Goal: Obtain resource: Download file/media

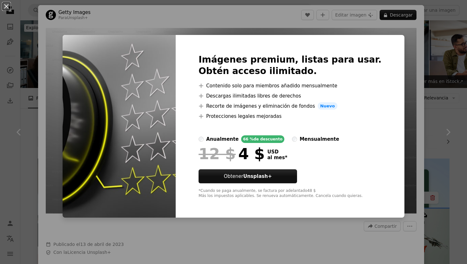
scroll to position [243, 0]
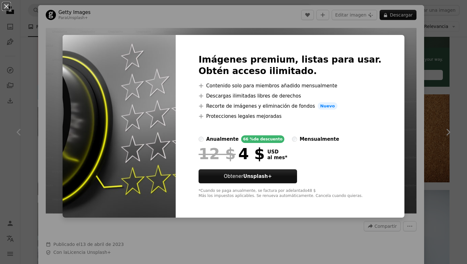
click at [414, 75] on div "An X shape Imágenes premium, listas para usar. Obtén acceso ilimitado. A plus s…" at bounding box center [233, 132] width 467 height 264
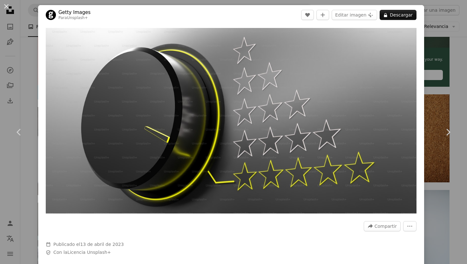
click at [466, 86] on div "An X shape Chevron left Chevron right Getty Images Para Unsplash+ A heart A plu…" at bounding box center [233, 132] width 467 height 264
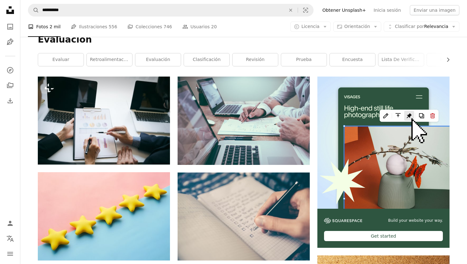
scroll to position [88, 0]
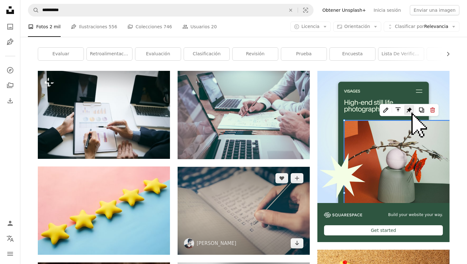
click at [251, 185] on img at bounding box center [244, 211] width 132 height 88
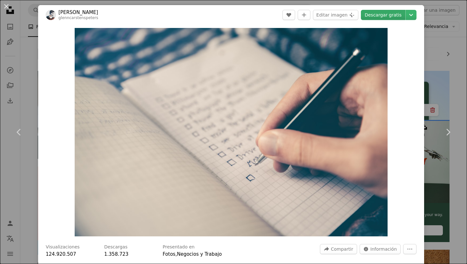
click at [395, 14] on link "Descargar gratis" at bounding box center [383, 15] width 44 height 10
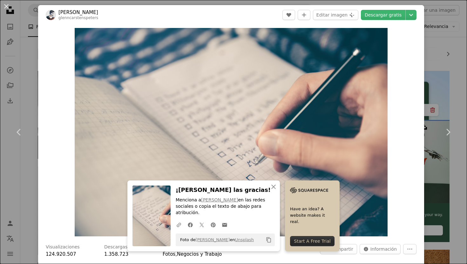
click at [24, 66] on div "An X shape Chevron left Chevron right [PERSON_NAME] glenncarstenspeters A heart…" at bounding box center [233, 132] width 467 height 264
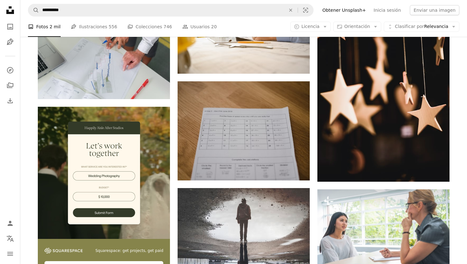
scroll to position [946, 0]
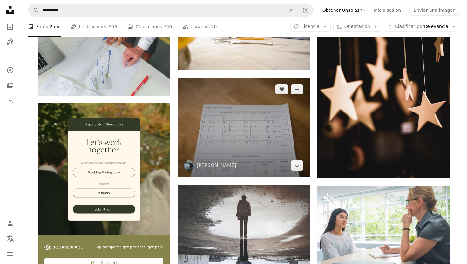
click at [216, 124] on img at bounding box center [244, 127] width 132 height 99
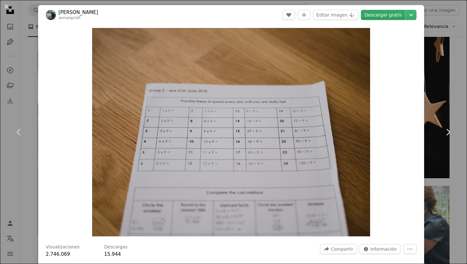
click at [387, 15] on link "Descargar gratis" at bounding box center [383, 15] width 44 height 10
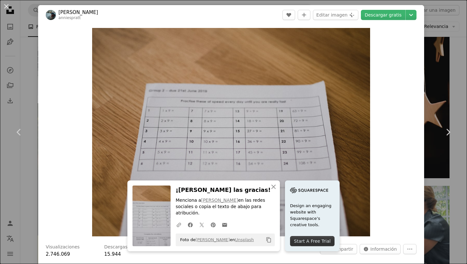
click at [278, 3] on div "An X shape Chevron left Chevron right [PERSON_NAME] anniespratt A heart A plus …" at bounding box center [233, 132] width 467 height 264
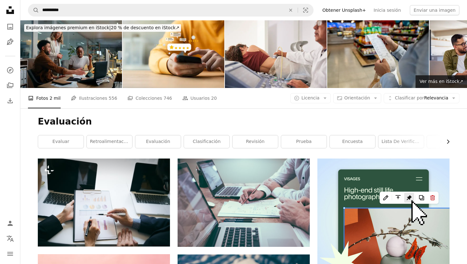
click at [448, 142] on icon "Chevron right" at bounding box center [448, 142] width 6 height 6
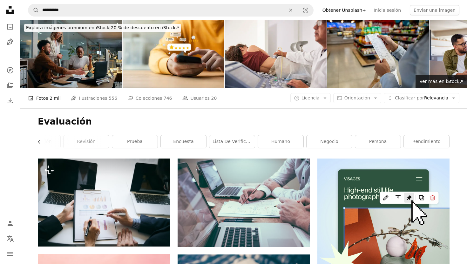
click at [448, 142] on link "rendimiento" at bounding box center [426, 141] width 45 height 13
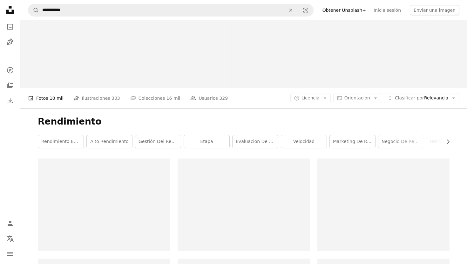
click at [448, 142] on icon "Chevron right" at bounding box center [448, 142] width 6 height 6
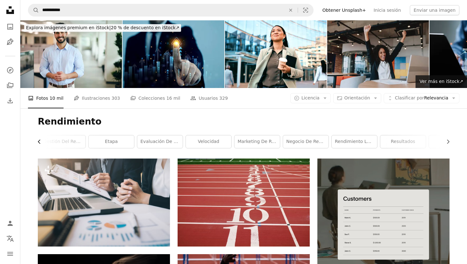
click at [37, 143] on icon "Chevron left" at bounding box center [39, 142] width 6 height 6
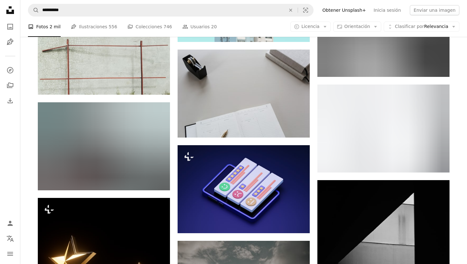
scroll to position [2596, 0]
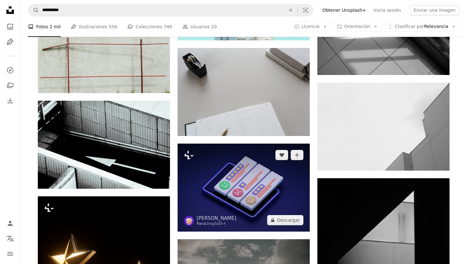
click at [236, 194] on img at bounding box center [244, 188] width 132 height 88
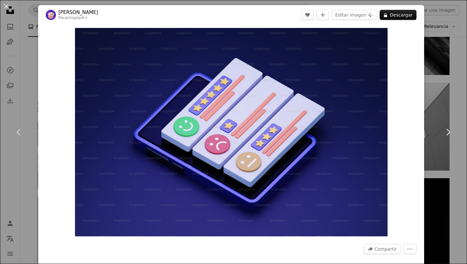
click at [449, 69] on div "An X shape Chevron left Chevron right Ruliff Andrean Para Unsplash+ A heart A p…" at bounding box center [233, 132] width 467 height 264
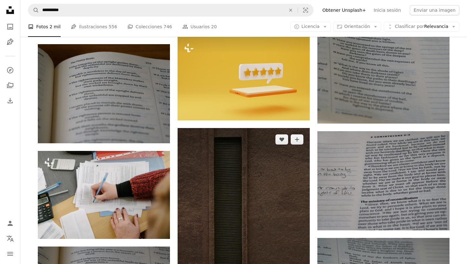
scroll to position [1999, 0]
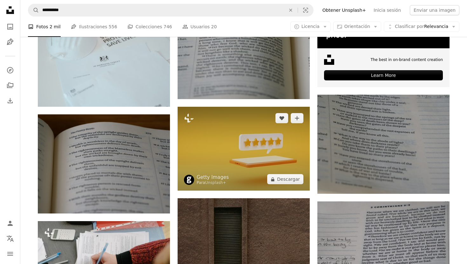
click at [226, 154] on img at bounding box center [244, 149] width 132 height 84
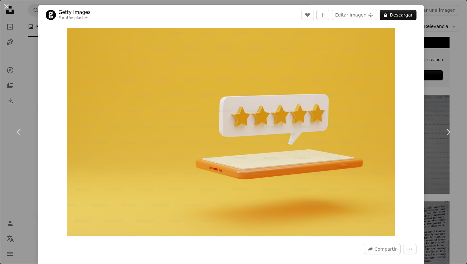
click at [439, 92] on div "An X shape Chevron left Chevron right Getty Images Para Unsplash+ A heart A plu…" at bounding box center [233, 132] width 467 height 264
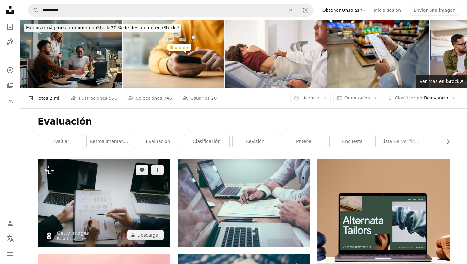
click at [123, 180] on img at bounding box center [104, 203] width 132 height 88
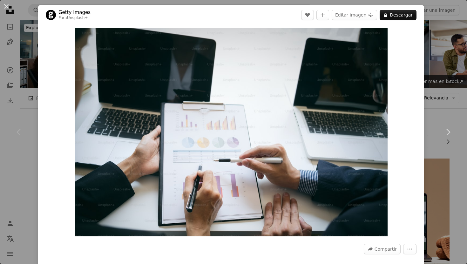
click at [453, 96] on div "An X shape Chevron left Chevron right Getty Images Para Unsplash+ A heart A plu…" at bounding box center [233, 132] width 467 height 264
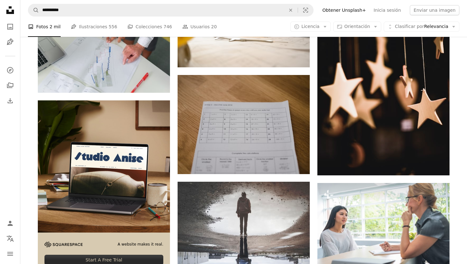
scroll to position [952, 0]
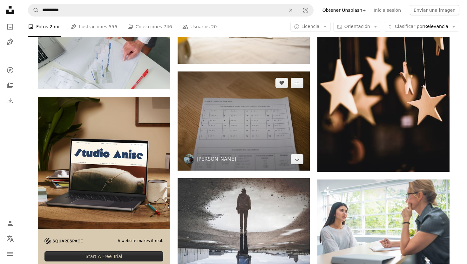
click at [276, 109] on img at bounding box center [244, 121] width 132 height 99
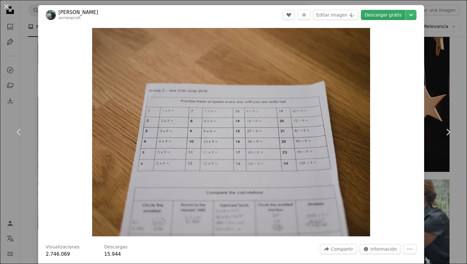
click at [378, 14] on link "Descargar gratis" at bounding box center [383, 15] width 44 height 10
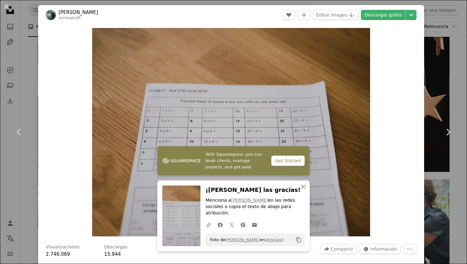
click at [266, 23] on header "[PERSON_NAME] anniespratt A heart A plus sign Editar imagen Plus sign for Unspl…" at bounding box center [231, 15] width 386 height 20
click at [309, 191] on button "An X shape Cerrar" at bounding box center [303, 187] width 13 height 13
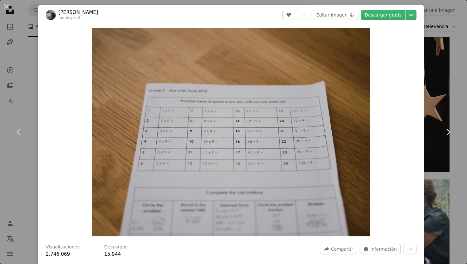
click at [264, 1] on div "An X shape Chevron left Chevron right [PERSON_NAME] anniespratt A heart A plus …" at bounding box center [233, 132] width 467 height 264
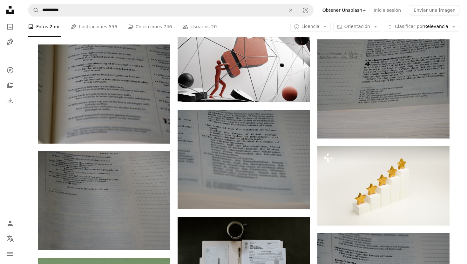
scroll to position [1558, 0]
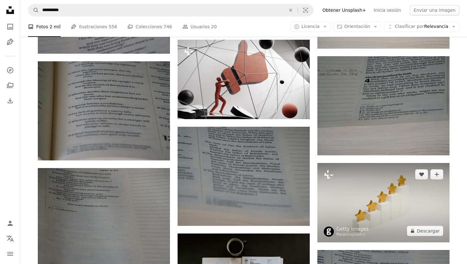
click at [382, 200] on img at bounding box center [384, 202] width 132 height 79
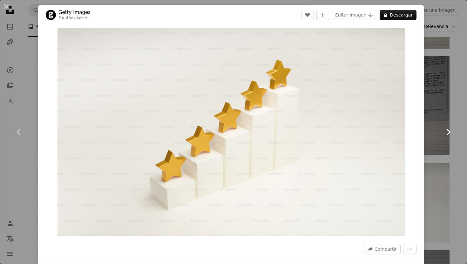
click at [441, 114] on link "Chevron right" at bounding box center [448, 132] width 38 height 61
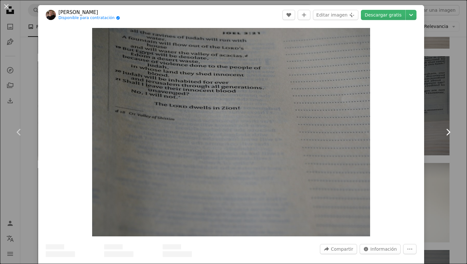
click at [442, 130] on link "Chevron right" at bounding box center [448, 132] width 38 height 61
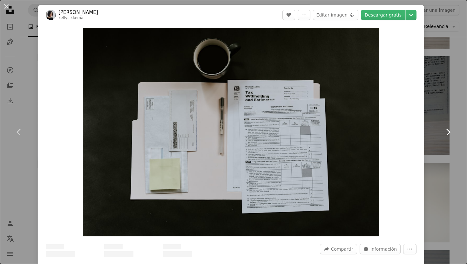
click at [445, 131] on icon "Chevron right" at bounding box center [448, 132] width 10 height 10
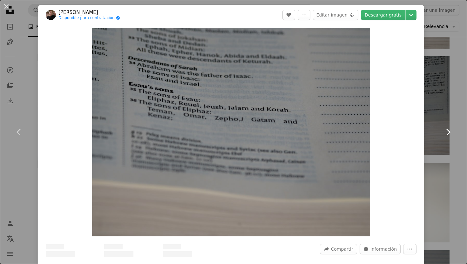
click at [445, 131] on icon "Chevron right" at bounding box center [448, 132] width 10 height 10
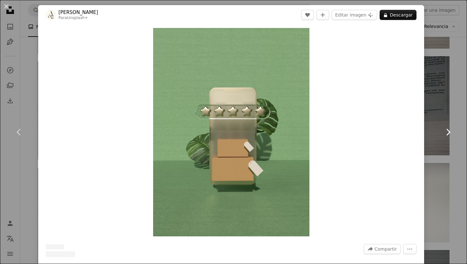
click at [445, 131] on icon "Chevron right" at bounding box center [448, 132] width 10 height 10
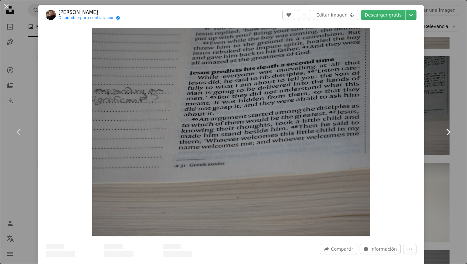
click at [445, 131] on icon "Chevron right" at bounding box center [448, 132] width 10 height 10
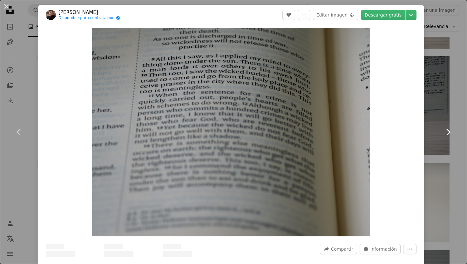
click at [445, 131] on icon "Chevron right" at bounding box center [448, 132] width 10 height 10
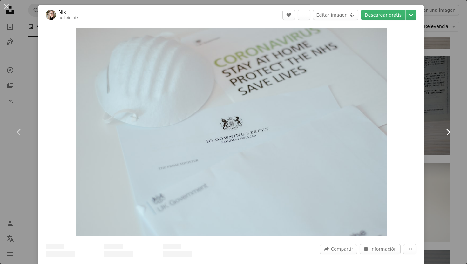
click at [445, 131] on icon "Chevron right" at bounding box center [448, 132] width 10 height 10
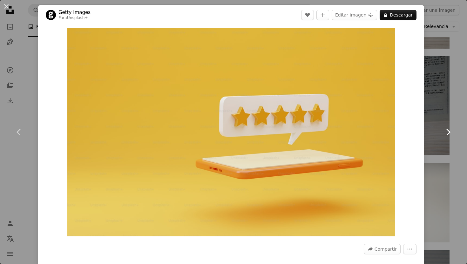
click at [445, 131] on icon "Chevron right" at bounding box center [448, 132] width 10 height 10
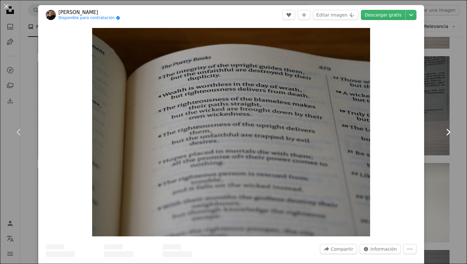
click at [445, 131] on icon "Chevron right" at bounding box center [448, 132] width 10 height 10
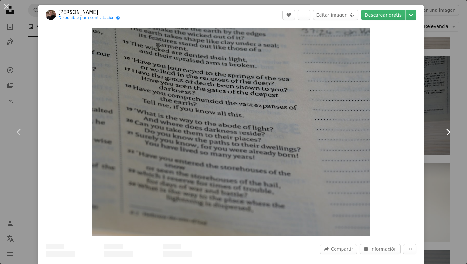
click at [445, 131] on icon "Chevron right" at bounding box center [448, 132] width 10 height 10
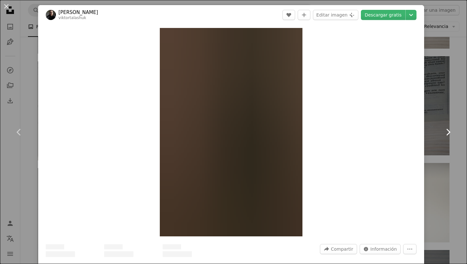
click at [445, 131] on icon "Chevron right" at bounding box center [448, 132] width 10 height 10
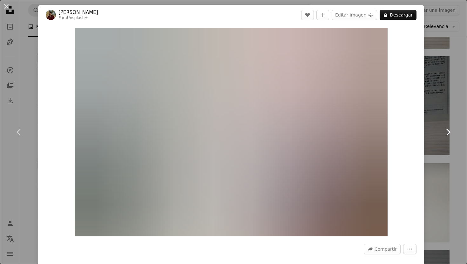
click at [445, 131] on icon "Chevron right" at bounding box center [448, 132] width 10 height 10
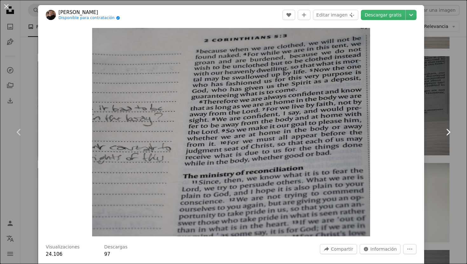
click at [445, 131] on icon "Chevron right" at bounding box center [448, 132] width 10 height 10
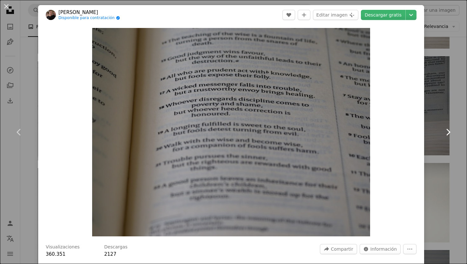
click at [445, 131] on icon "Chevron right" at bounding box center [448, 132] width 10 height 10
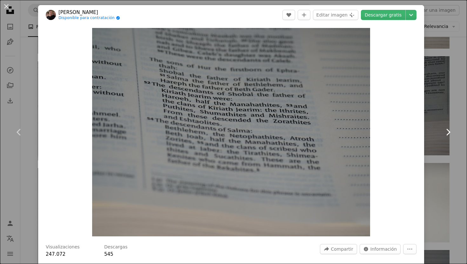
click at [445, 131] on icon "Chevron right" at bounding box center [448, 132] width 10 height 10
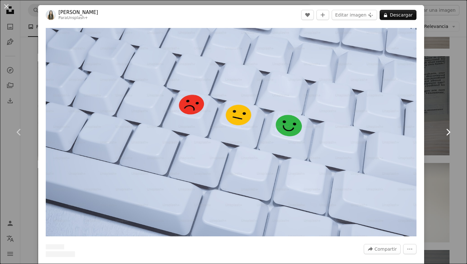
click at [445, 131] on icon "Chevron right" at bounding box center [448, 132] width 10 height 10
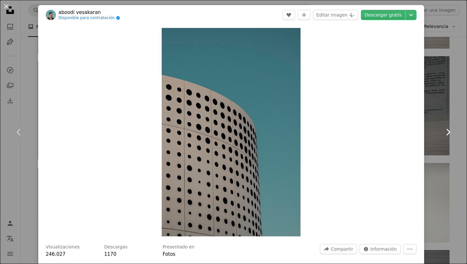
click at [446, 131] on icon "Chevron right" at bounding box center [448, 132] width 10 height 10
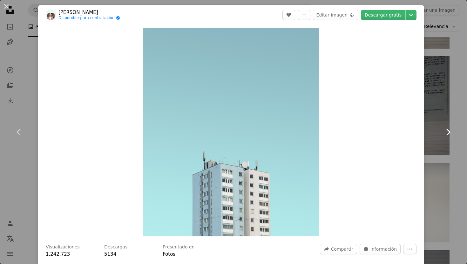
click at [446, 131] on icon "Chevron right" at bounding box center [448, 132] width 10 height 10
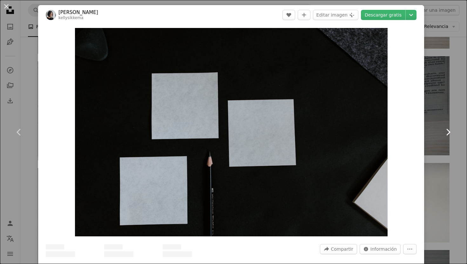
click at [446, 131] on icon "Chevron right" at bounding box center [448, 132] width 10 height 10
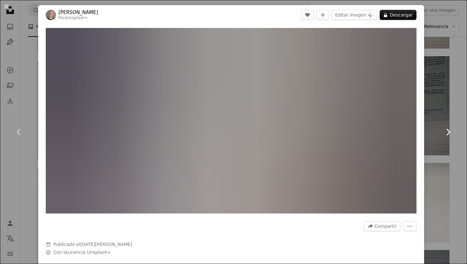
click at [446, 131] on icon "Chevron right" at bounding box center [448, 132] width 10 height 10
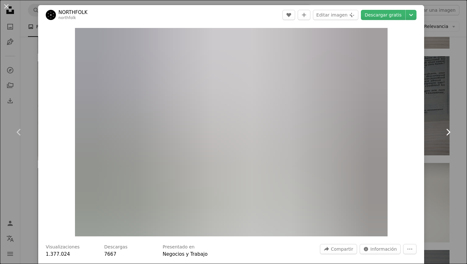
click at [446, 131] on icon "Chevron right" at bounding box center [448, 132] width 10 height 10
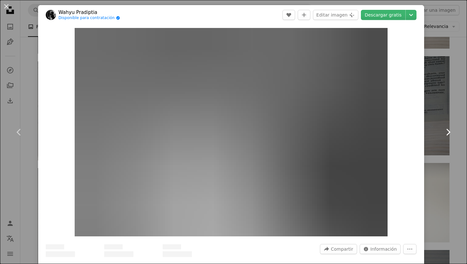
click at [446, 131] on icon "Chevron right" at bounding box center [448, 132] width 10 height 10
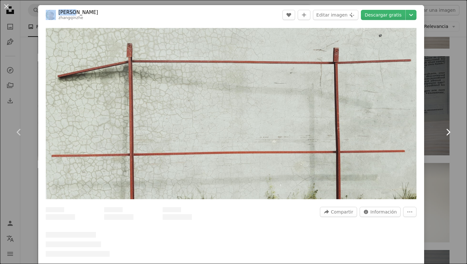
click at [446, 131] on icon "Chevron right" at bounding box center [448, 132] width 10 height 10
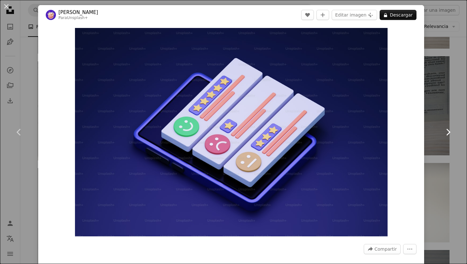
click at [446, 131] on icon "Chevron right" at bounding box center [448, 132] width 10 height 10
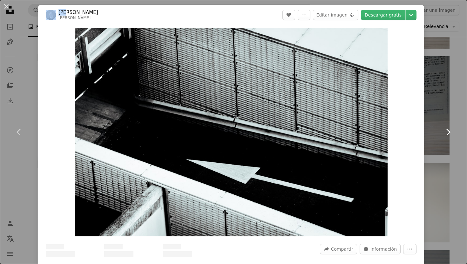
click at [446, 131] on icon "Chevron right" at bounding box center [448, 132] width 10 height 10
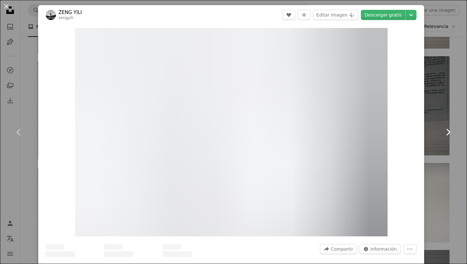
click at [456, 106] on link "Chevron right" at bounding box center [448, 132] width 38 height 61
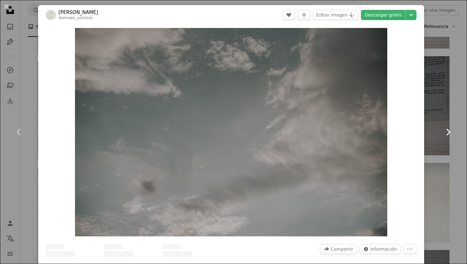
click at [456, 106] on link "Chevron right" at bounding box center [448, 132] width 38 height 61
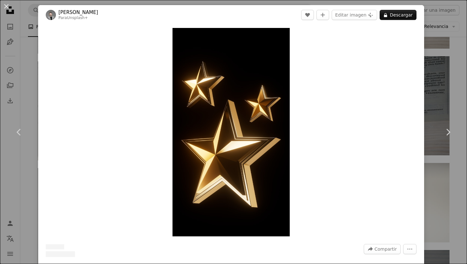
click at [31, 20] on div "An X shape Chevron left Chevron right [PERSON_NAME] Para Unsplash+ A heart A pl…" at bounding box center [233, 132] width 467 height 264
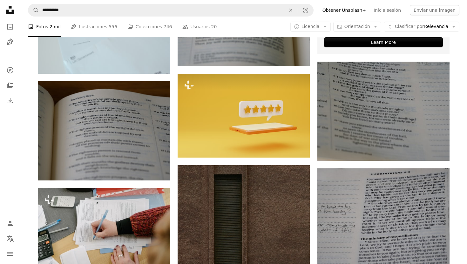
scroll to position [2051, 0]
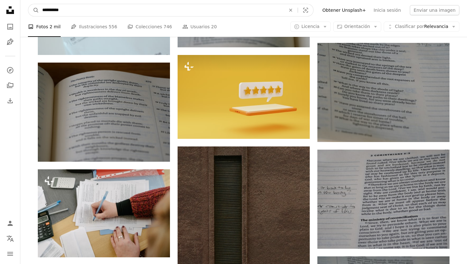
click at [101, 12] on input "**********" at bounding box center [161, 10] width 245 height 12
type input "*********"
click button "A magnifying glass" at bounding box center [33, 10] width 11 height 12
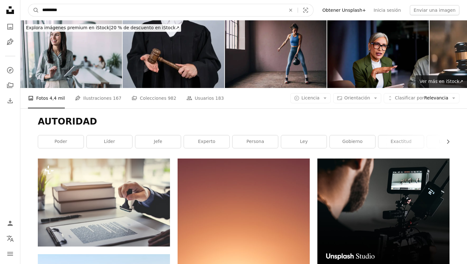
click at [68, 7] on input "*********" at bounding box center [161, 10] width 245 height 12
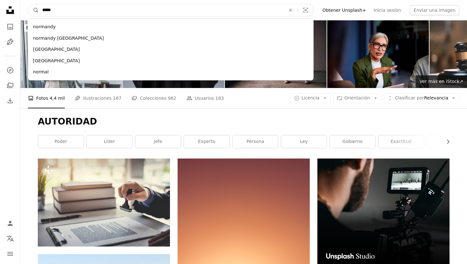
type input "******"
click button "A magnifying glass" at bounding box center [33, 10] width 11 height 12
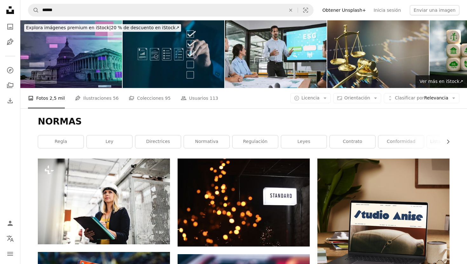
click at [167, 60] on img at bounding box center [174, 54] width 102 height 68
click at [112, 144] on link "ley" at bounding box center [109, 141] width 45 height 13
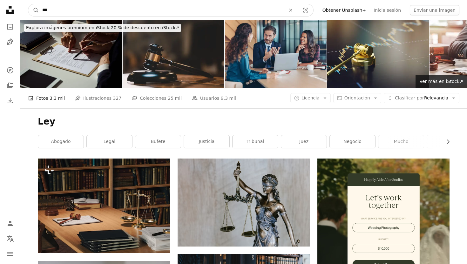
click at [55, 12] on input "***" at bounding box center [161, 10] width 245 height 12
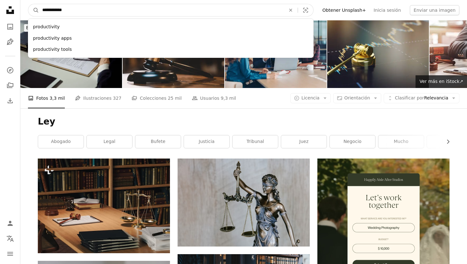
type input "**********"
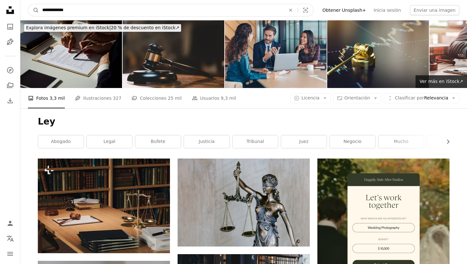
click button "A magnifying glass" at bounding box center [33, 10] width 11 height 12
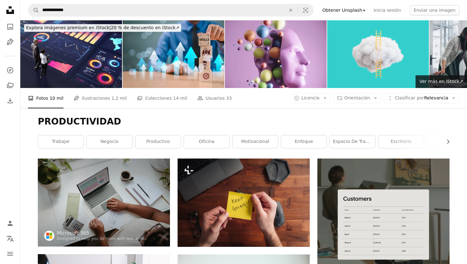
click at [12, 12] on icon at bounding box center [10, 10] width 8 height 8
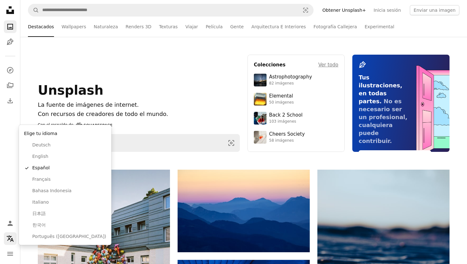
click at [10, 238] on icon "Idioma" at bounding box center [10, 239] width 7 height 6
click at [55, 169] on span "Español" at bounding box center [69, 168] width 74 height 6
